Goal: Find specific page/section: Find specific page/section

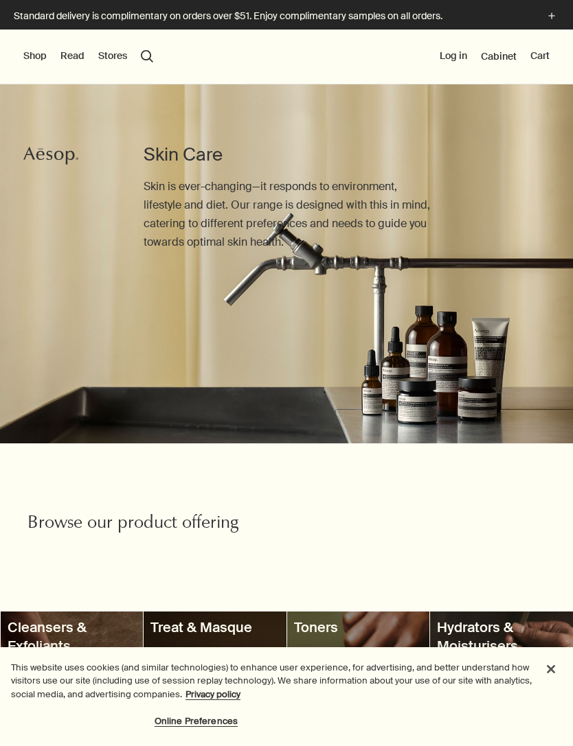
click at [17, 50] on div "Shop New & Notable Skin Care Hand & Body Home Hair Fragrance Kits & Travel Gift…" at bounding box center [286, 57] width 573 height 55
click at [25, 56] on button "Shop" at bounding box center [34, 56] width 23 height 14
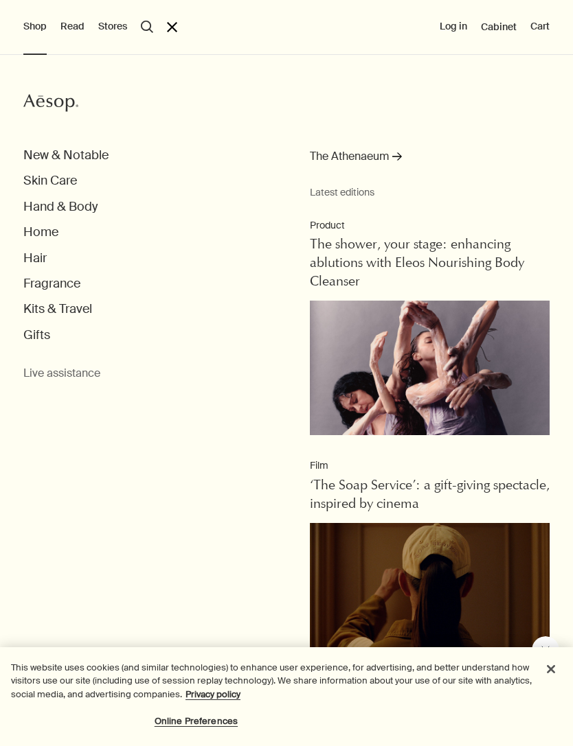
click at [34, 283] on button "Fragrance" at bounding box center [51, 284] width 57 height 16
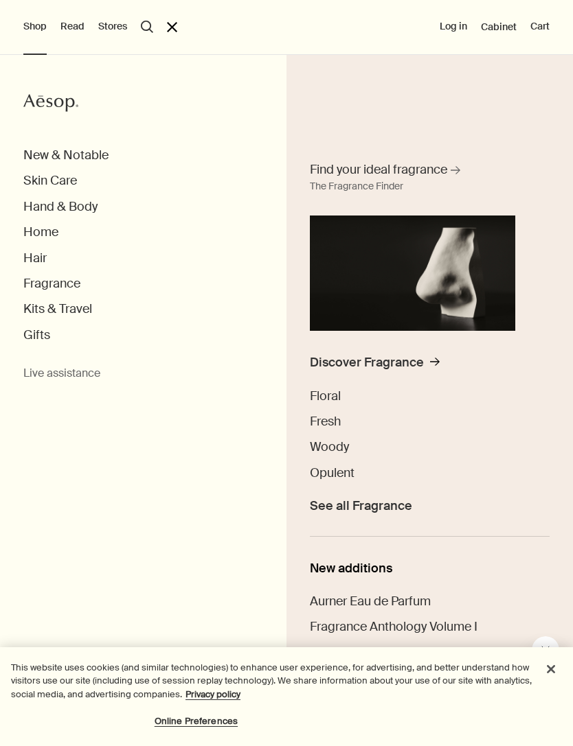
click at [336, 362] on div "Discover Fragrance" at bounding box center [367, 363] width 114 height 16
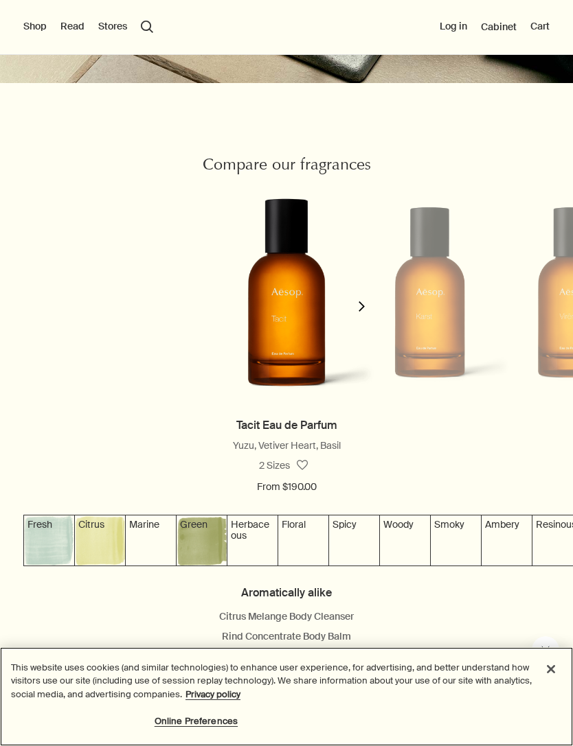
scroll to position [1232, 0]
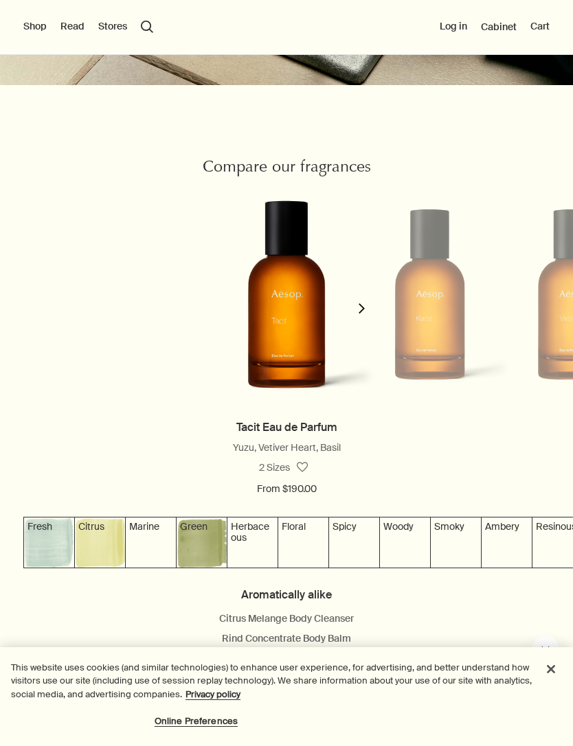
click at [362, 305] on icon "chevron" at bounding box center [361, 308] width 10 height 10
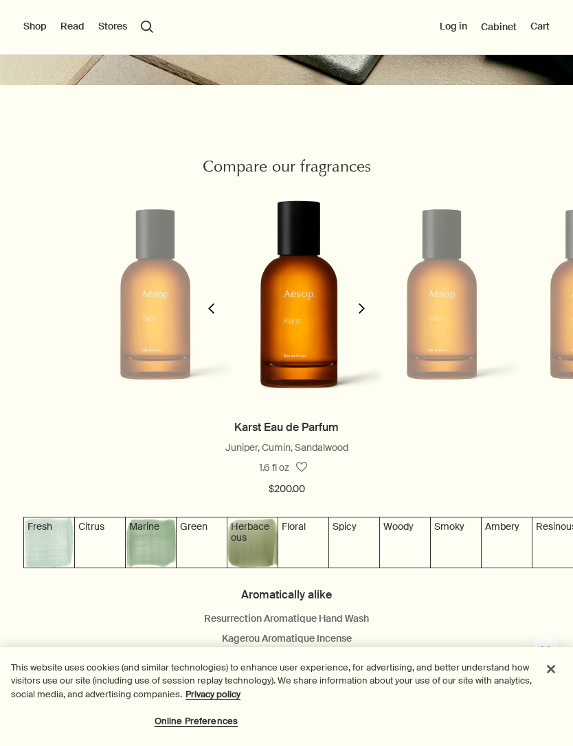
scroll to position [0, 146]
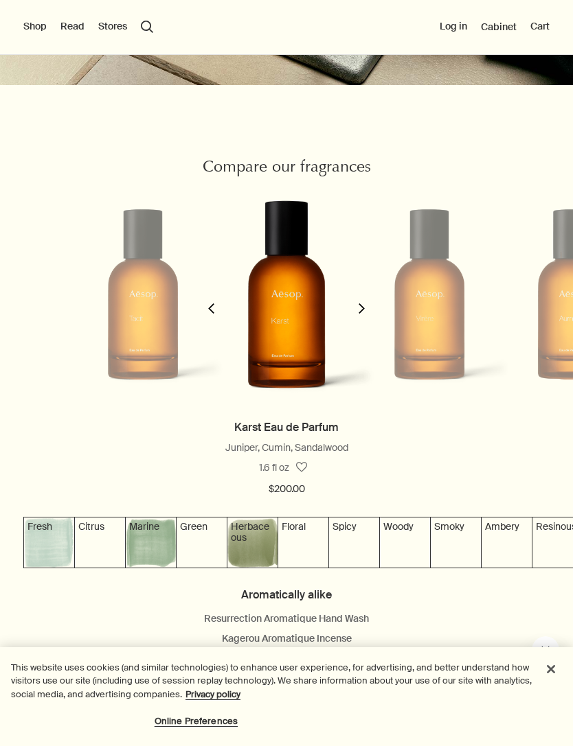
click at [366, 323] on button "chevron" at bounding box center [360, 300] width 27 height 237
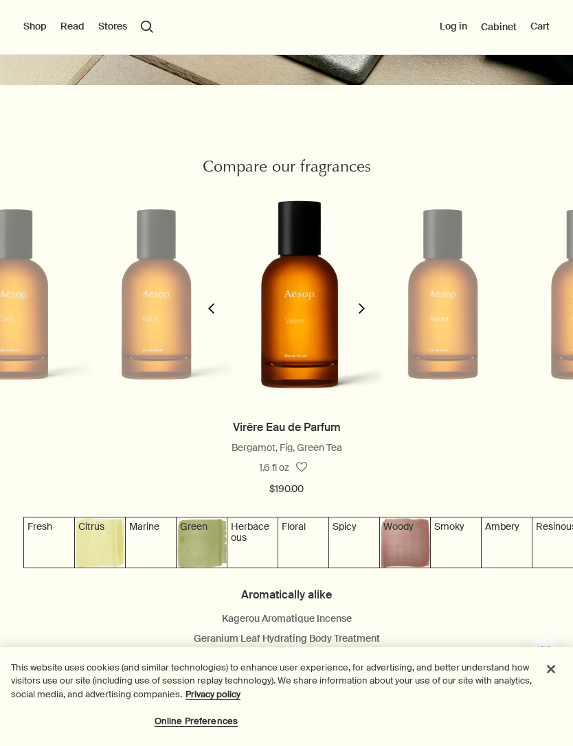
scroll to position [0, 289]
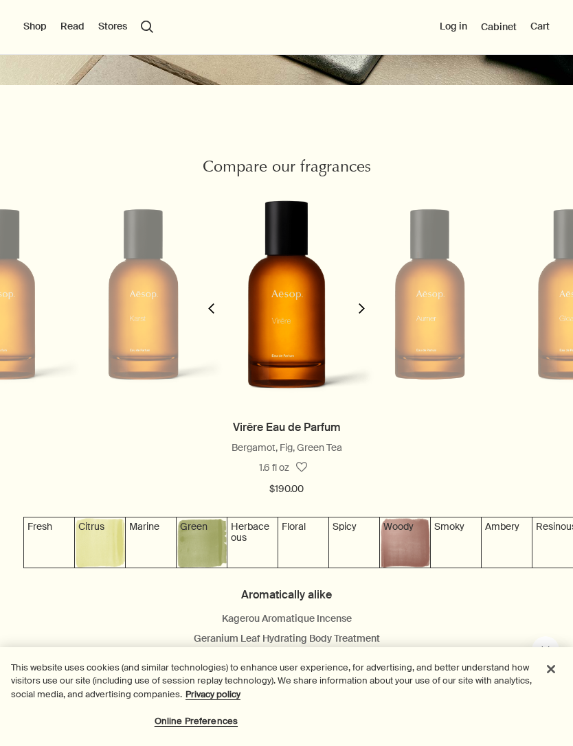
click at [365, 305] on icon "chevron" at bounding box center [361, 308] width 10 height 10
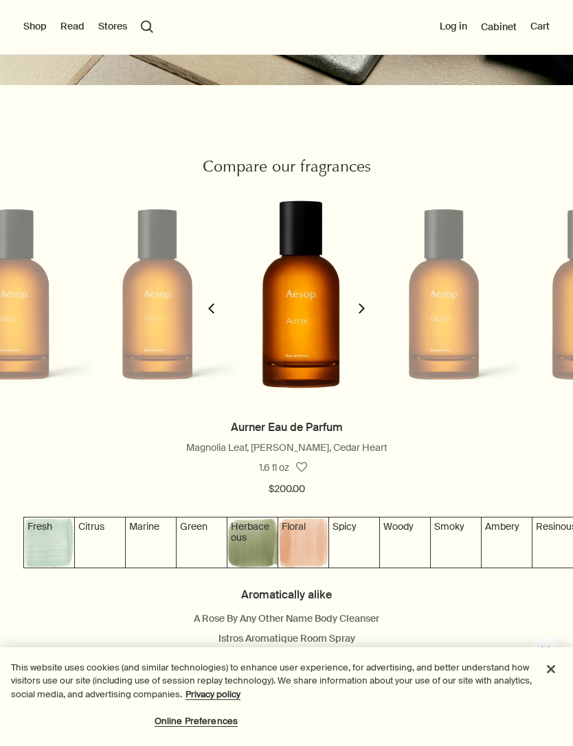
scroll to position [0, 433]
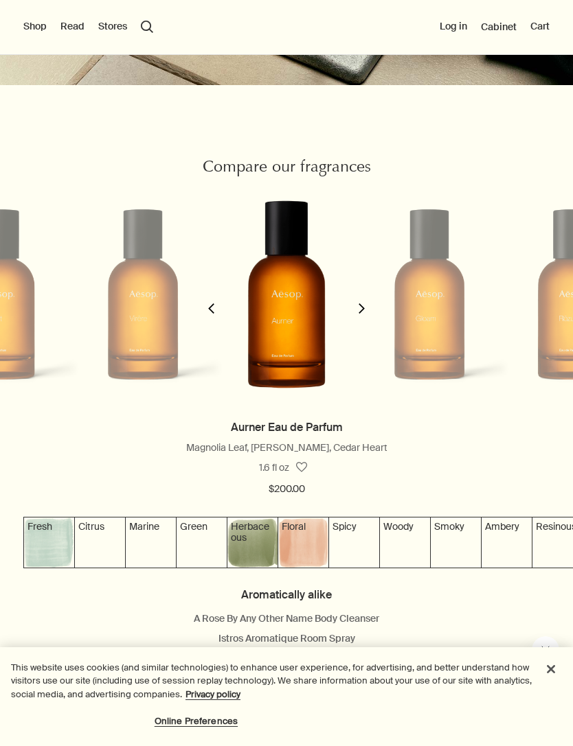
click at [363, 308] on polygon "button" at bounding box center [361, 308] width 6 height 10
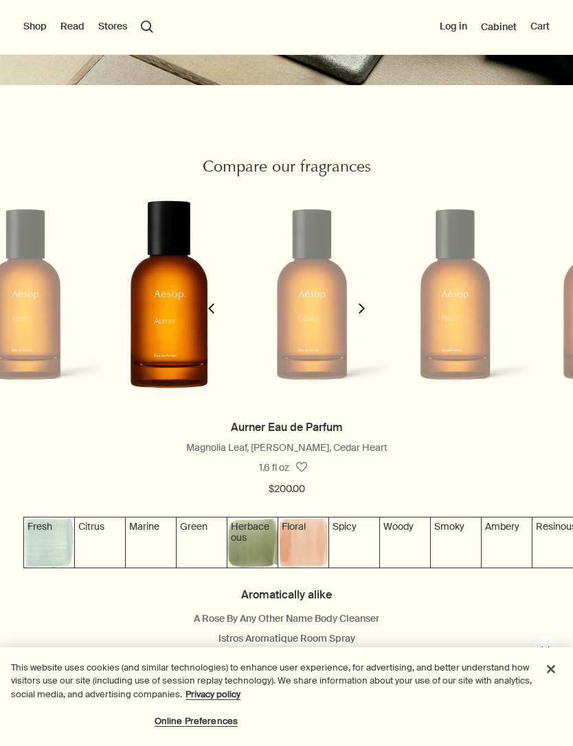
scroll to position [0, 575]
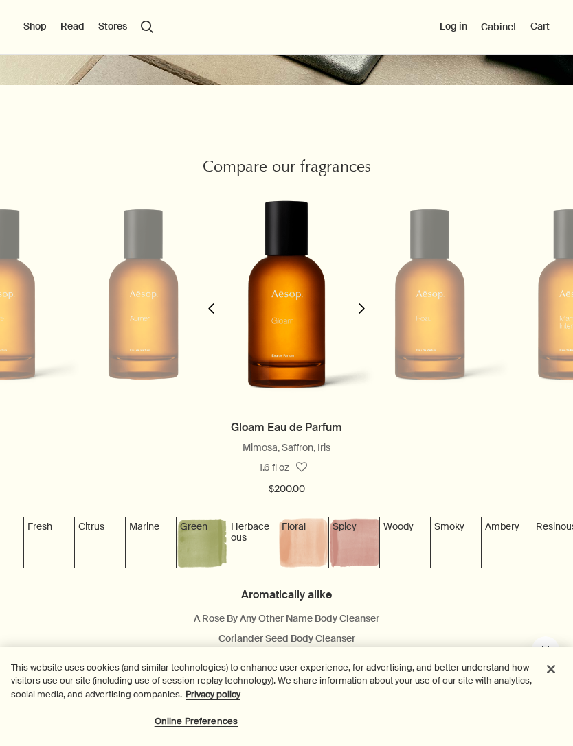
click at [361, 308] on icon "chevron" at bounding box center [361, 308] width 10 height 10
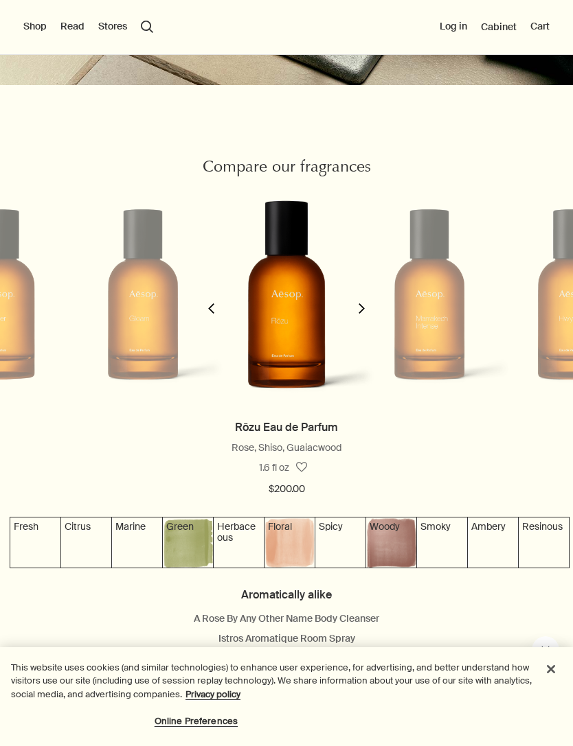
scroll to position [0, 18]
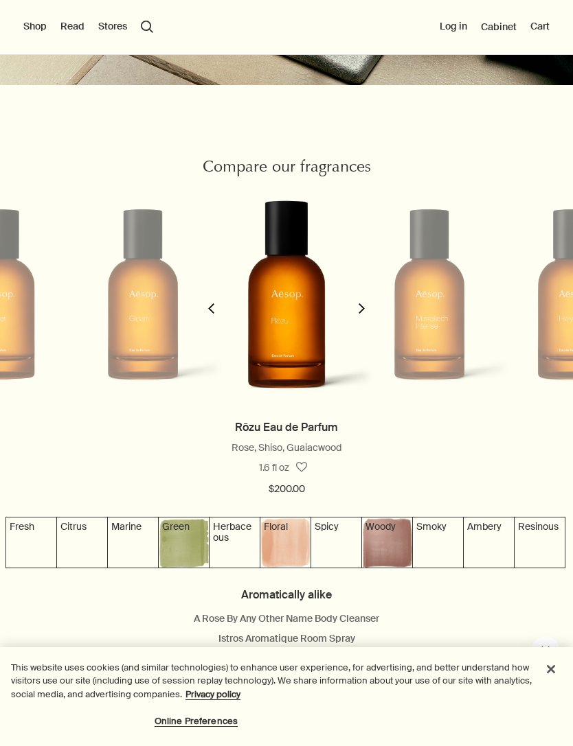
click at [362, 308] on polygon "button" at bounding box center [361, 308] width 6 height 10
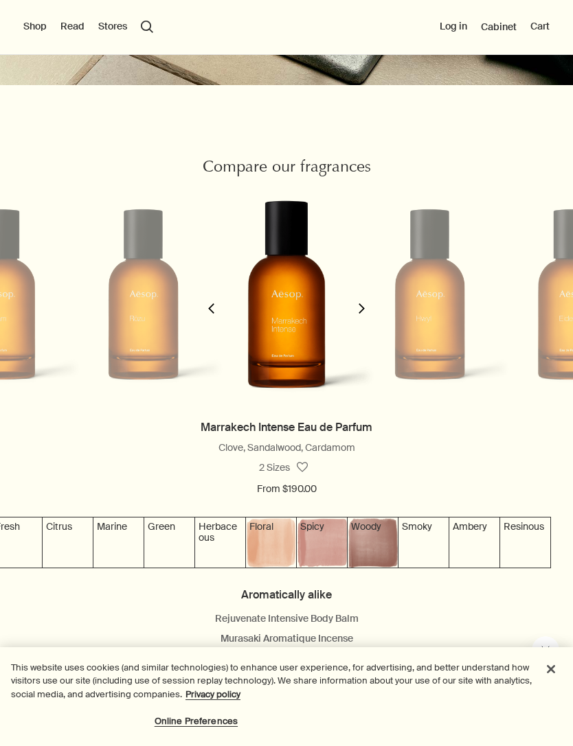
scroll to position [0, 34]
click at [360, 309] on icon "chevron" at bounding box center [361, 308] width 10 height 10
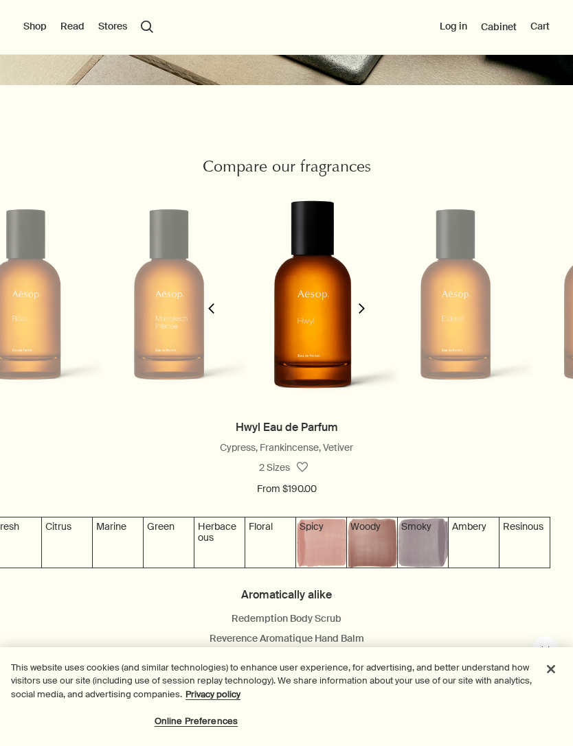
scroll to position [0, 1005]
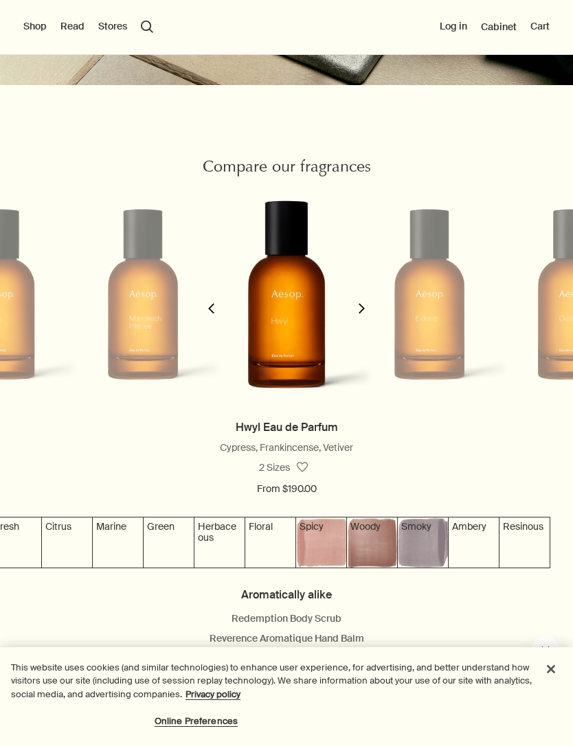
click at [363, 303] on icon "chevron" at bounding box center [361, 308] width 10 height 10
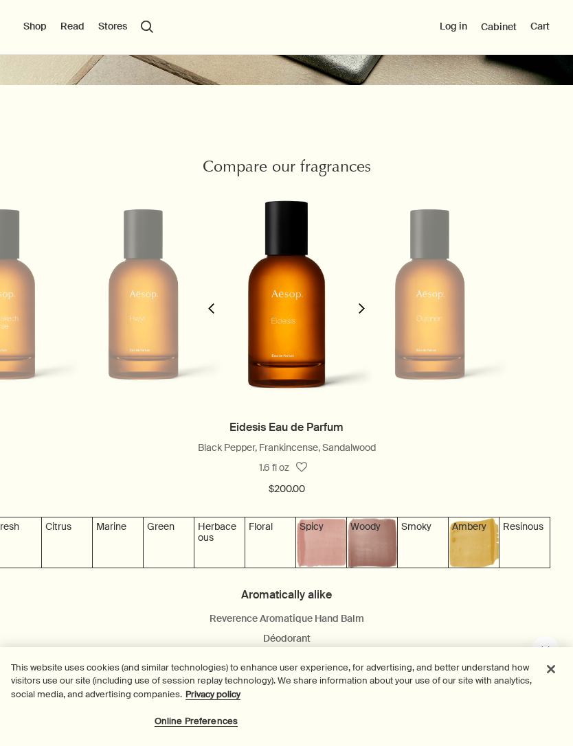
click at [356, 305] on icon "chevron" at bounding box center [361, 308] width 10 height 10
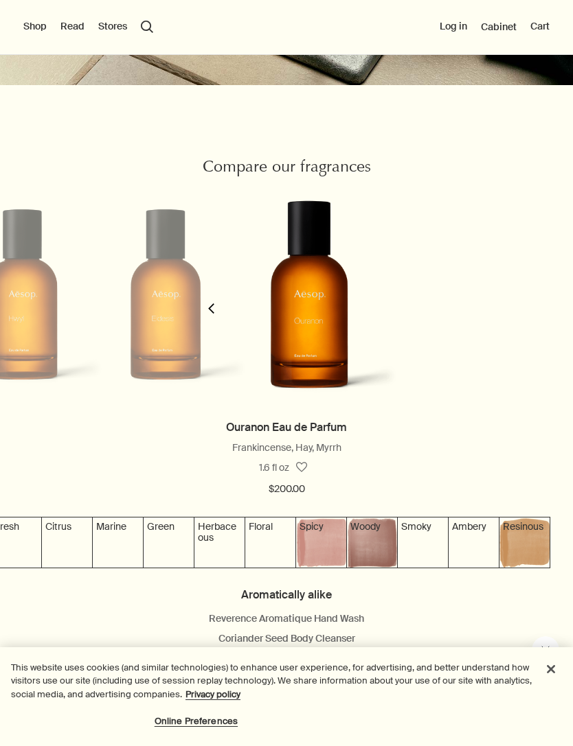
scroll to position [0, 1291]
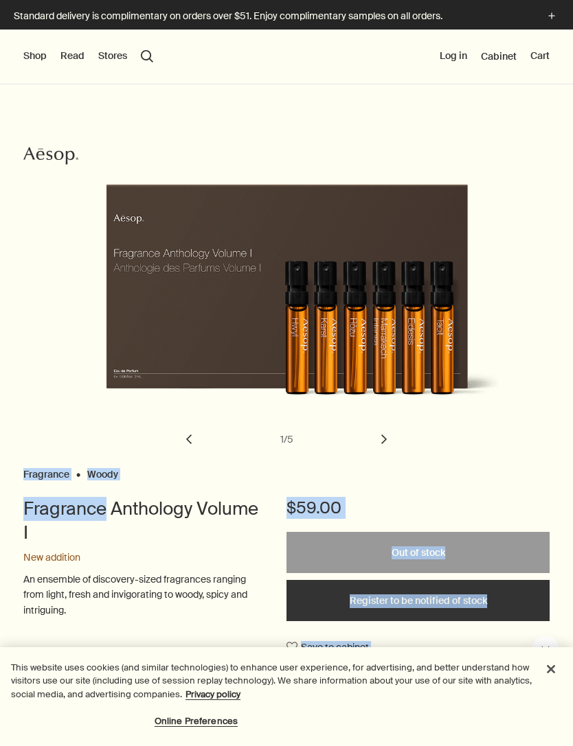
click at [152, 539] on h1 "Fragrance Anthology Volume I" at bounding box center [140, 520] width 235 height 47
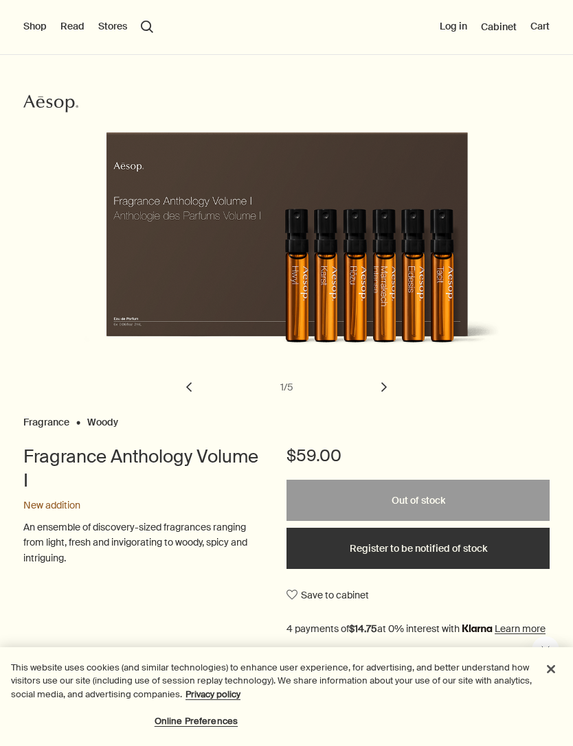
scroll to position [52, 0]
copy h1 "Fragrance Anthology"
click at [146, 22] on button "search Search" at bounding box center [147, 27] width 12 height 12
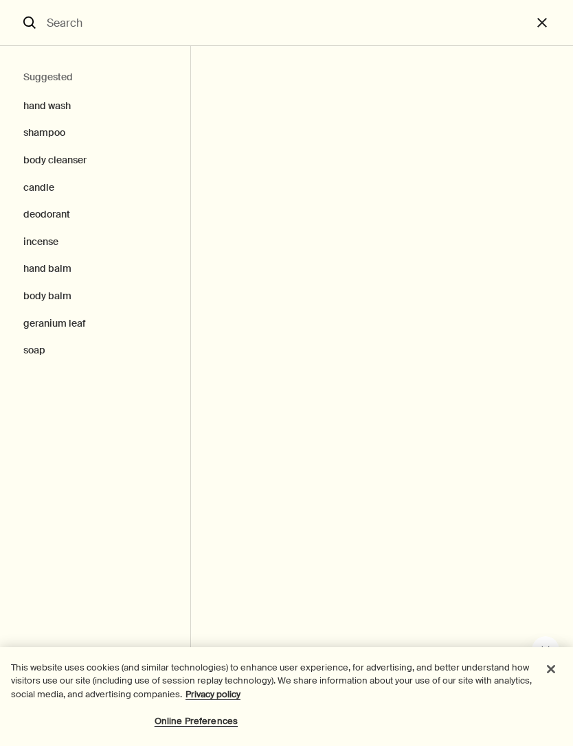
click at [140, 27] on input "Search" at bounding box center [286, 22] width 490 height 45
click at [61, 24] on input "Search" at bounding box center [286, 22] width 490 height 45
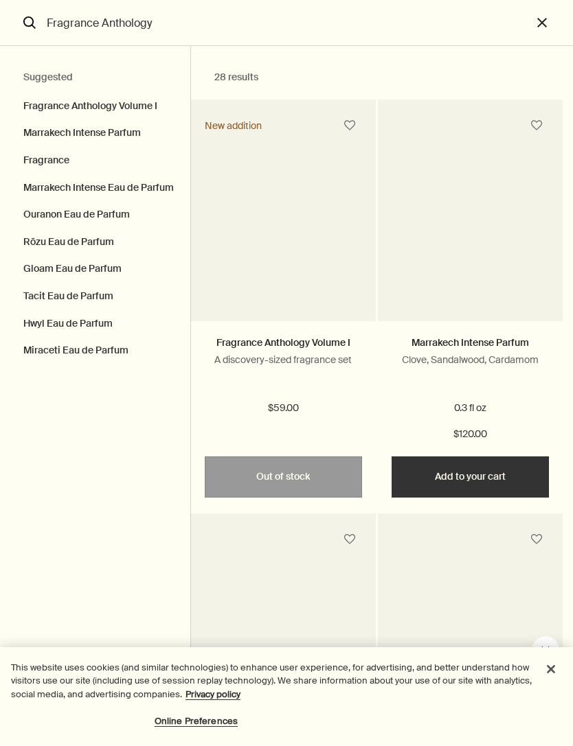
type input "Fragrance Anthology"
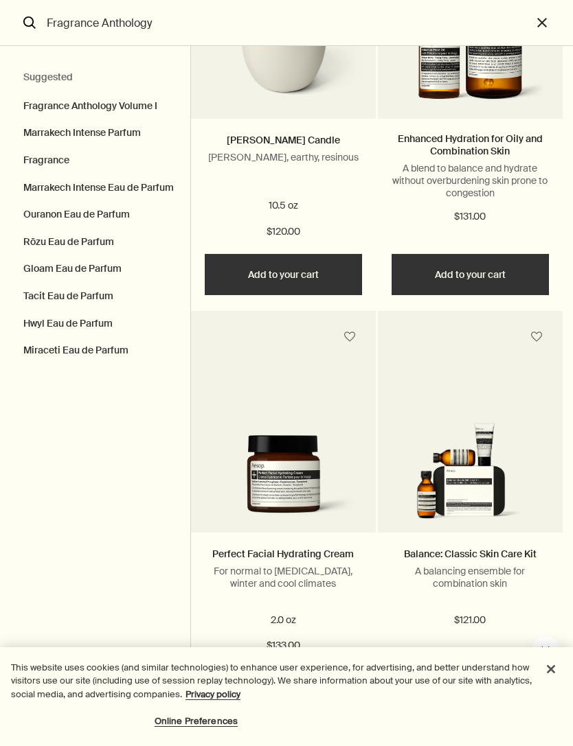
scroll to position [5179, 0]
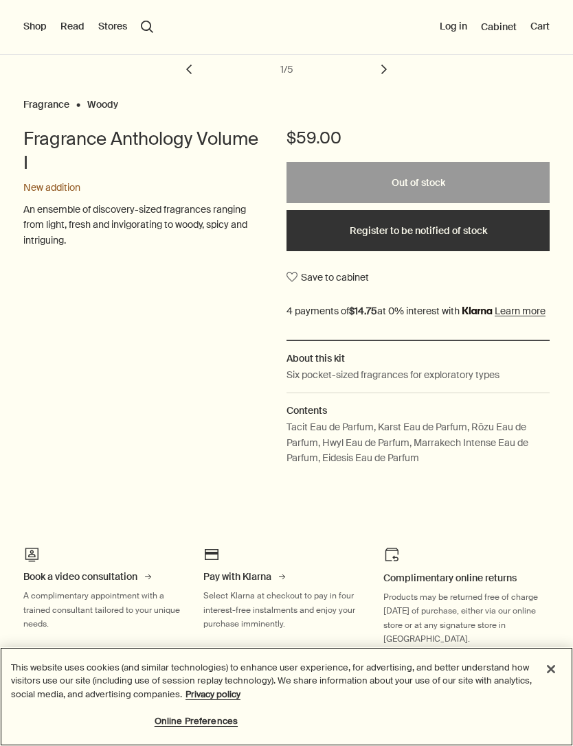
scroll to position [367, 0]
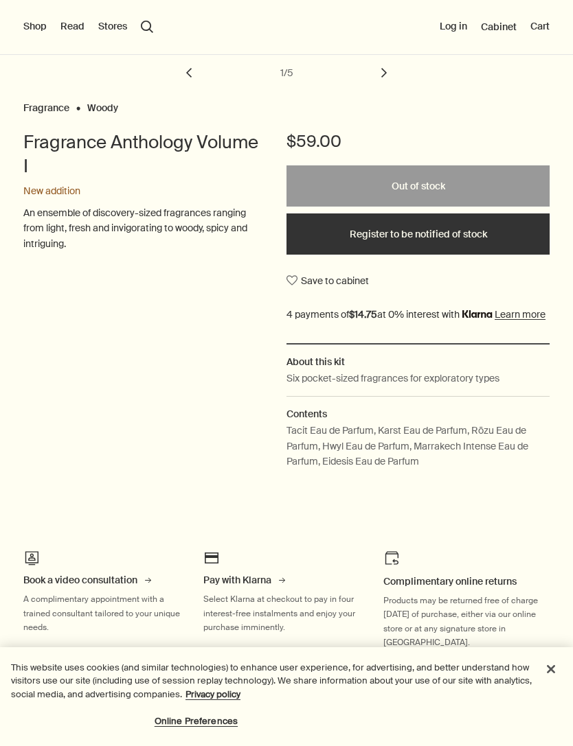
click at [508, 229] on button "Register to be notified of stock" at bounding box center [417, 234] width 263 height 41
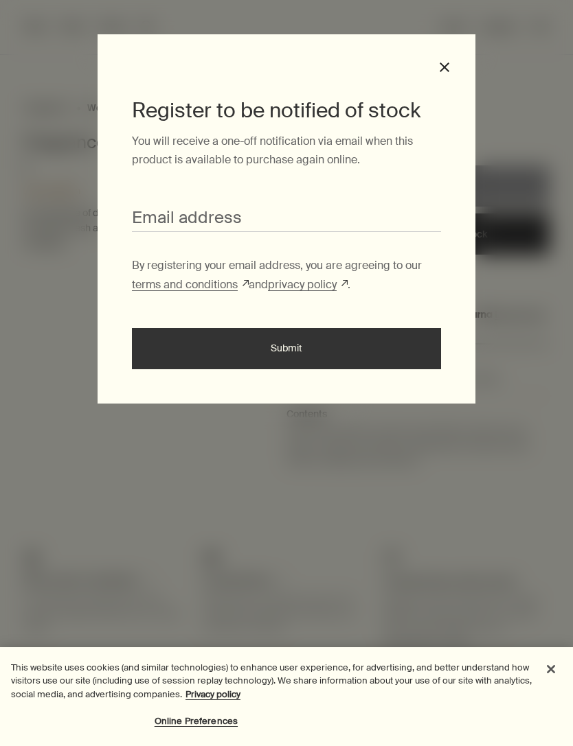
click at [332, 216] on input "Email address" at bounding box center [286, 219] width 309 height 25
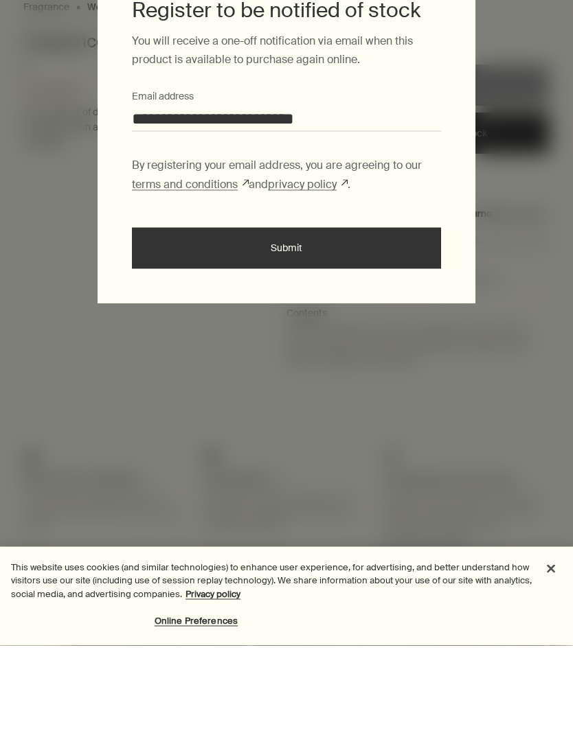
type input "**********"
click at [187, 328] on button "Submit" at bounding box center [286, 348] width 309 height 41
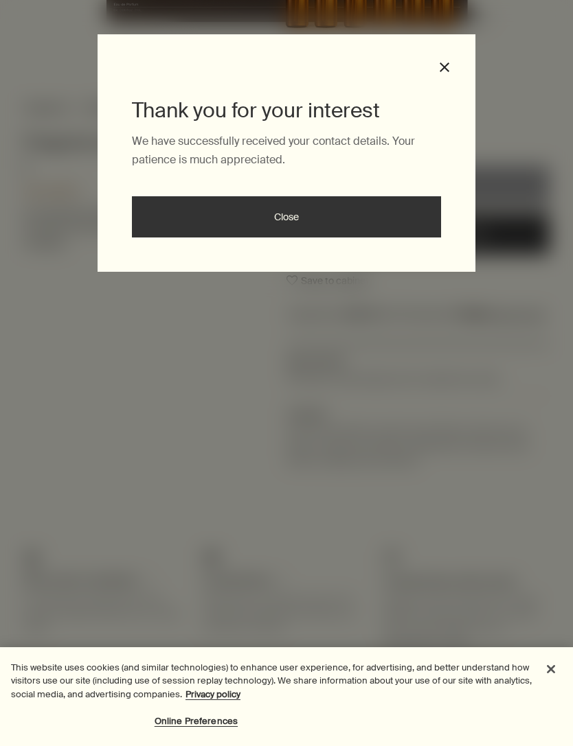
scroll to position [0, 0]
click at [448, 61] on button "close" at bounding box center [444, 67] width 12 height 12
